Goal: Check status: Check status

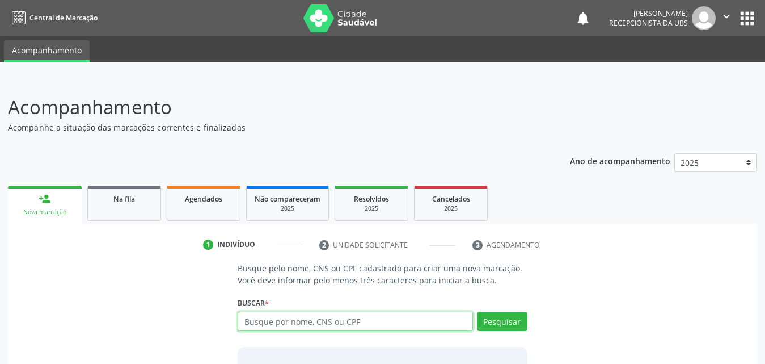
scroll to position [57, 0]
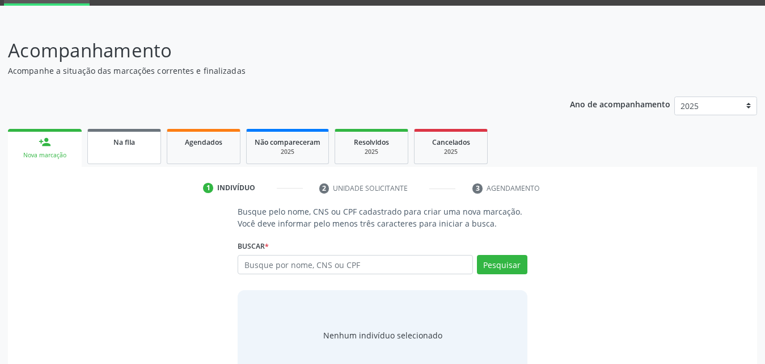
click at [109, 155] on link "Na fila" at bounding box center [124, 146] width 74 height 35
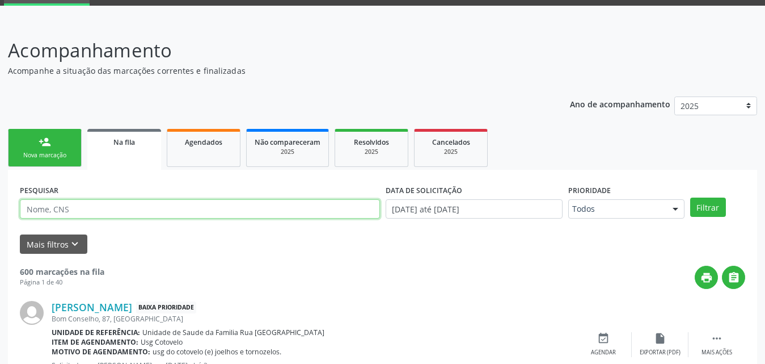
paste input "89493036472"
type input "89493036472"
click at [690, 197] on button "Filtrar" at bounding box center [708, 206] width 36 height 19
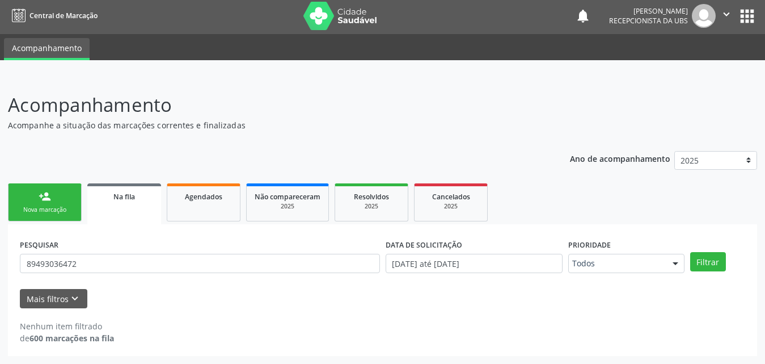
scroll to position [2, 0]
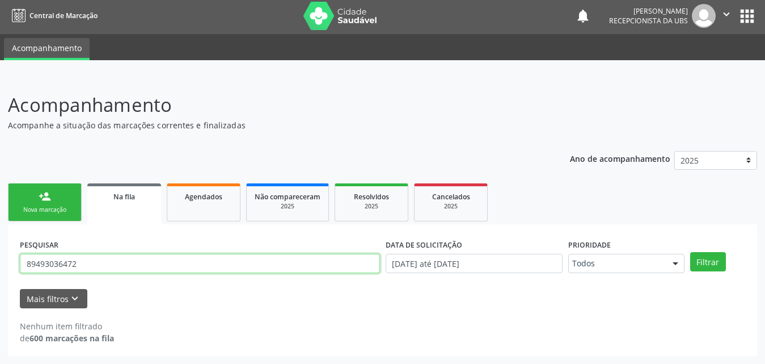
click at [121, 264] on input "89493036472" at bounding box center [200, 263] width 360 height 19
type input "705000423063257"
click at [690, 252] on button "Filtrar" at bounding box center [708, 261] width 36 height 19
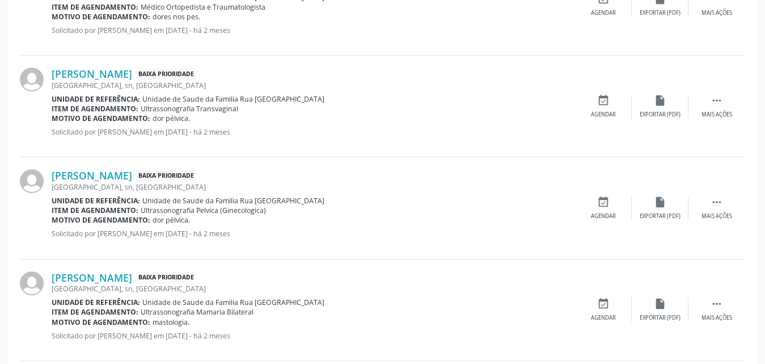
scroll to position [236, 0]
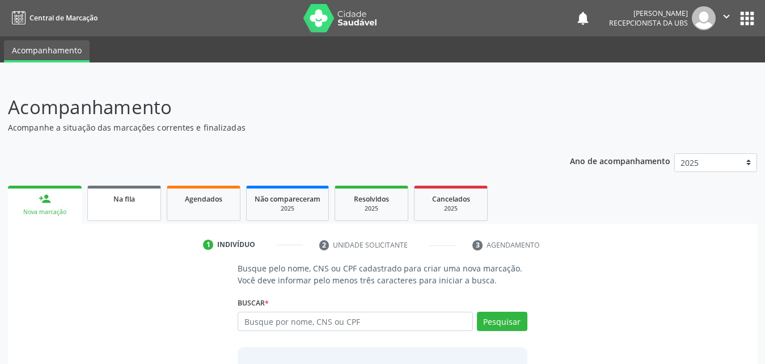
click at [148, 194] on div "Na fila" at bounding box center [124, 198] width 57 height 12
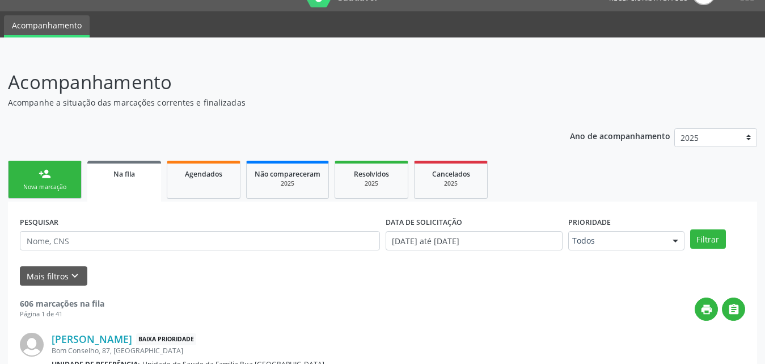
scroll to position [39, 0]
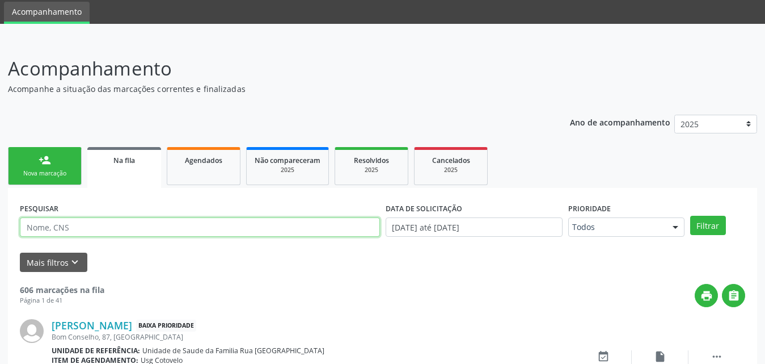
click at [184, 231] on input "text" at bounding box center [200, 226] width 360 height 19
type input "704202239291481"
click at [690, 216] on button "Filtrar" at bounding box center [708, 225] width 36 height 19
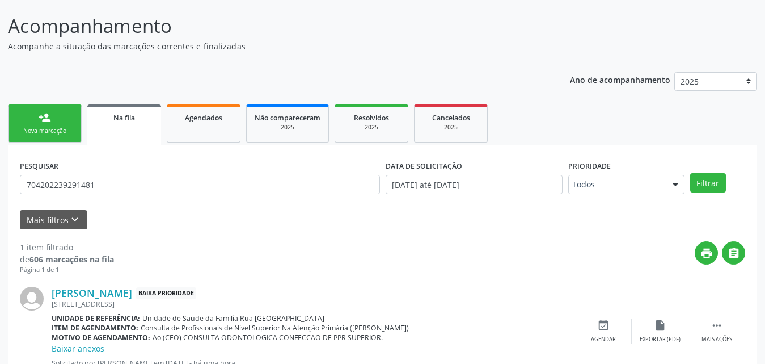
scroll to position [0, 0]
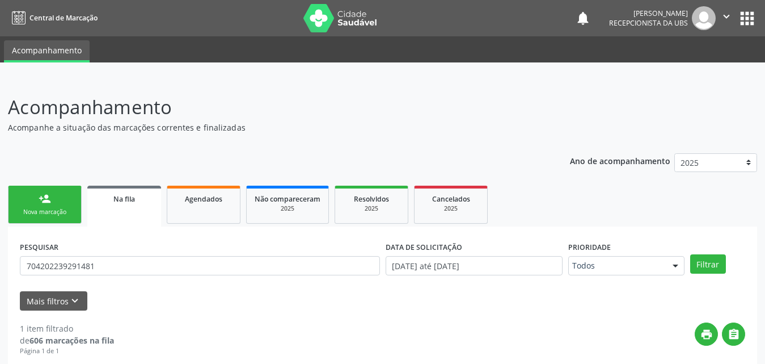
click at [61, 189] on link "person_add Nova marcação" at bounding box center [45, 204] width 74 height 38
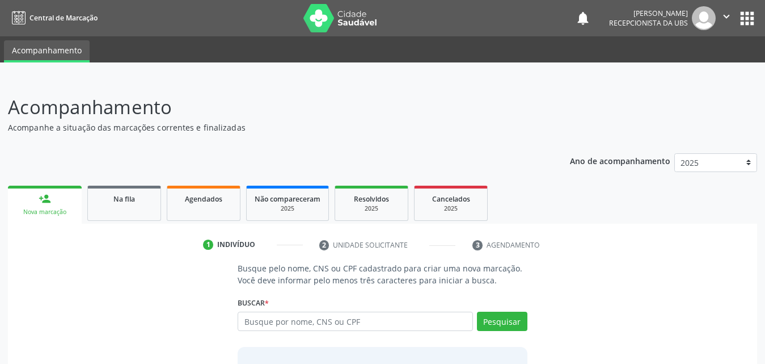
click at [728, 16] on icon "" at bounding box center [726, 16] width 12 height 12
click at [670, 70] on link "Sair" at bounding box center [698, 69] width 78 height 16
